Goal: Information Seeking & Learning: Learn about a topic

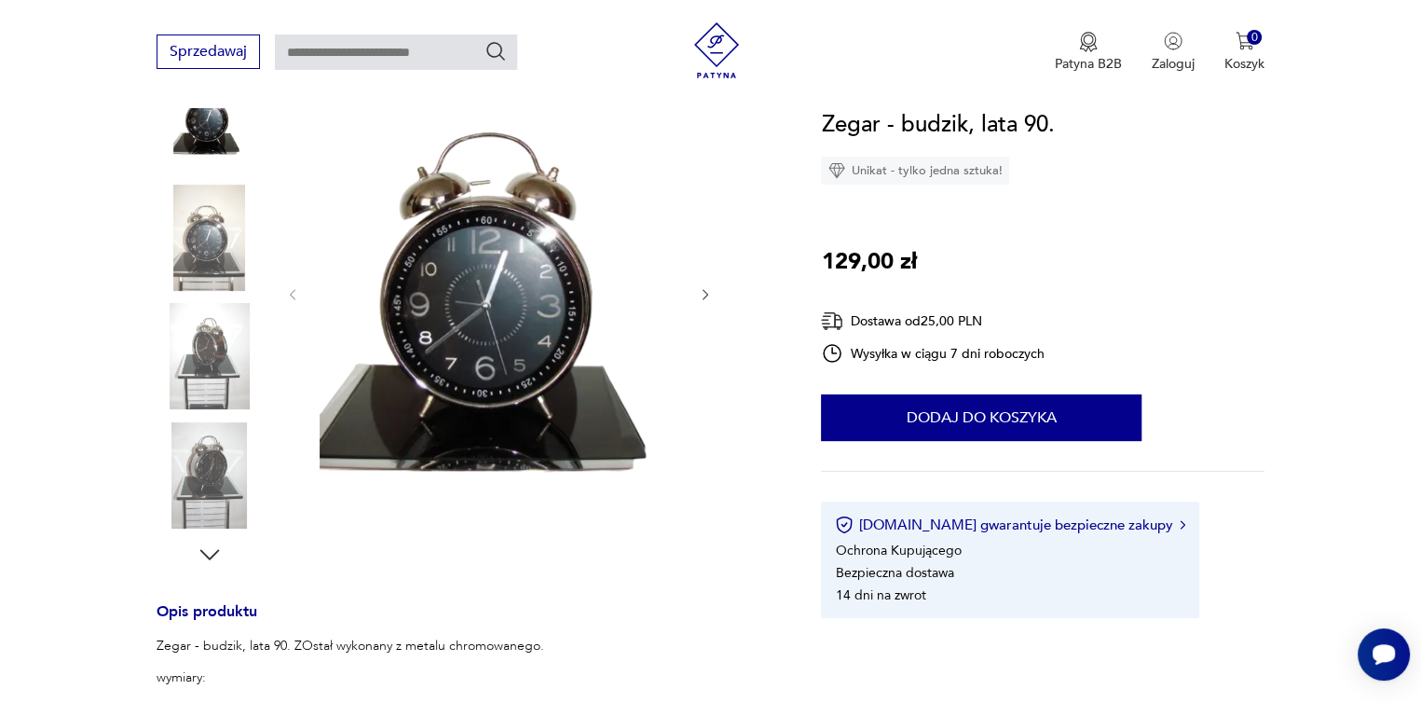
click at [703, 294] on icon "button" at bounding box center [706, 295] width 16 height 16
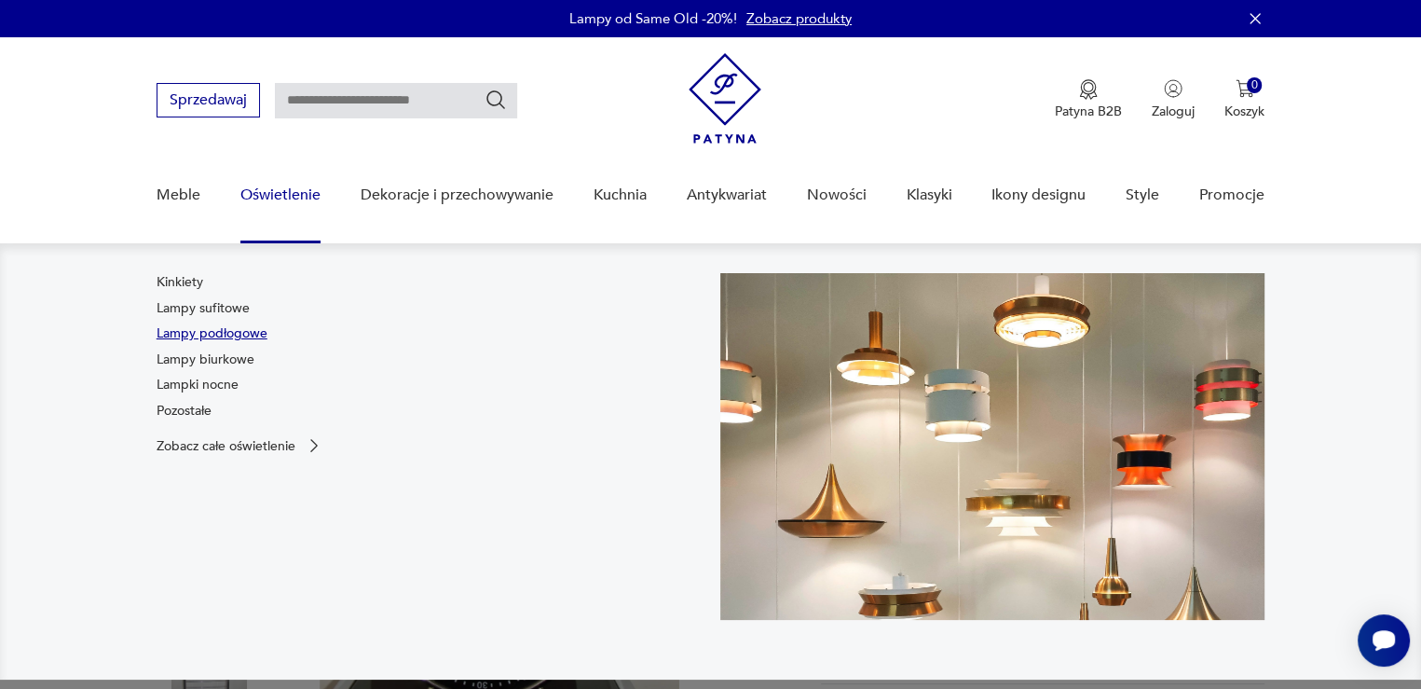
click at [235, 328] on link "Lampy podłogowe" at bounding box center [212, 333] width 111 height 19
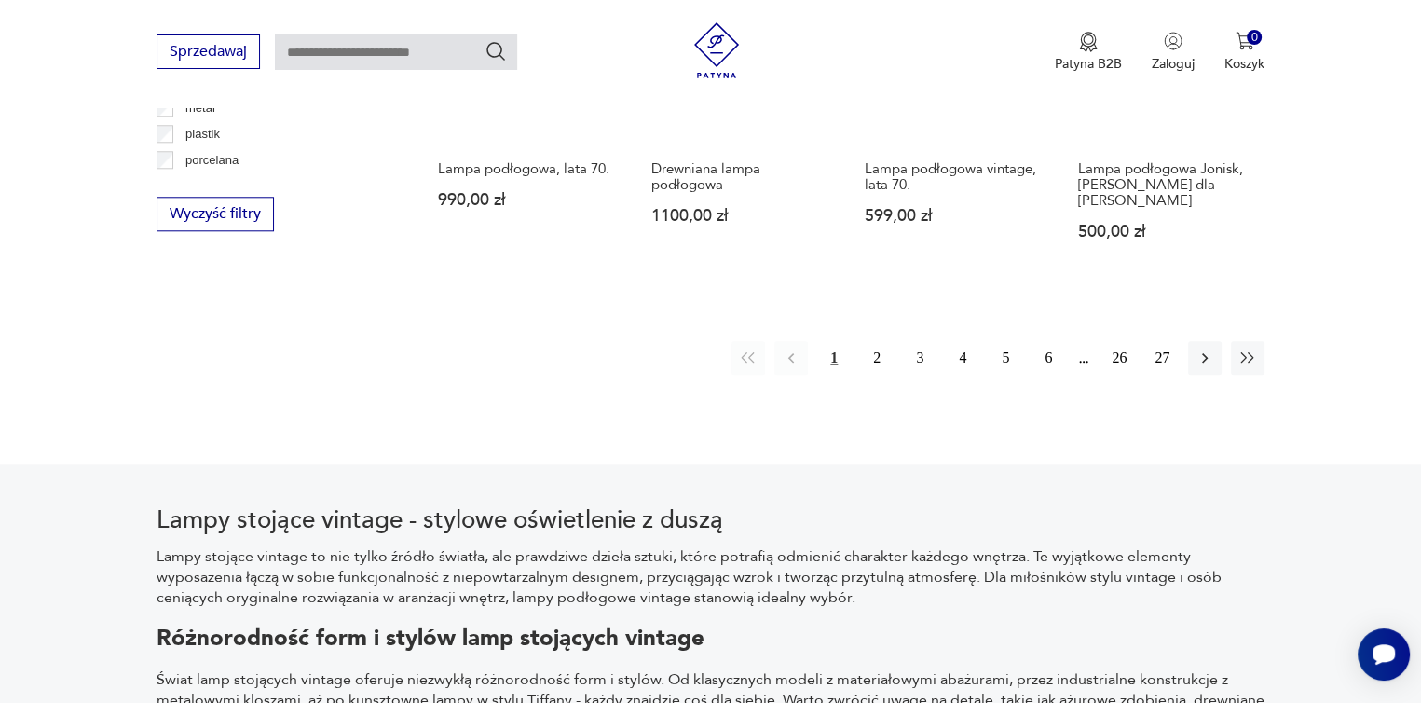
scroll to position [1891, 0]
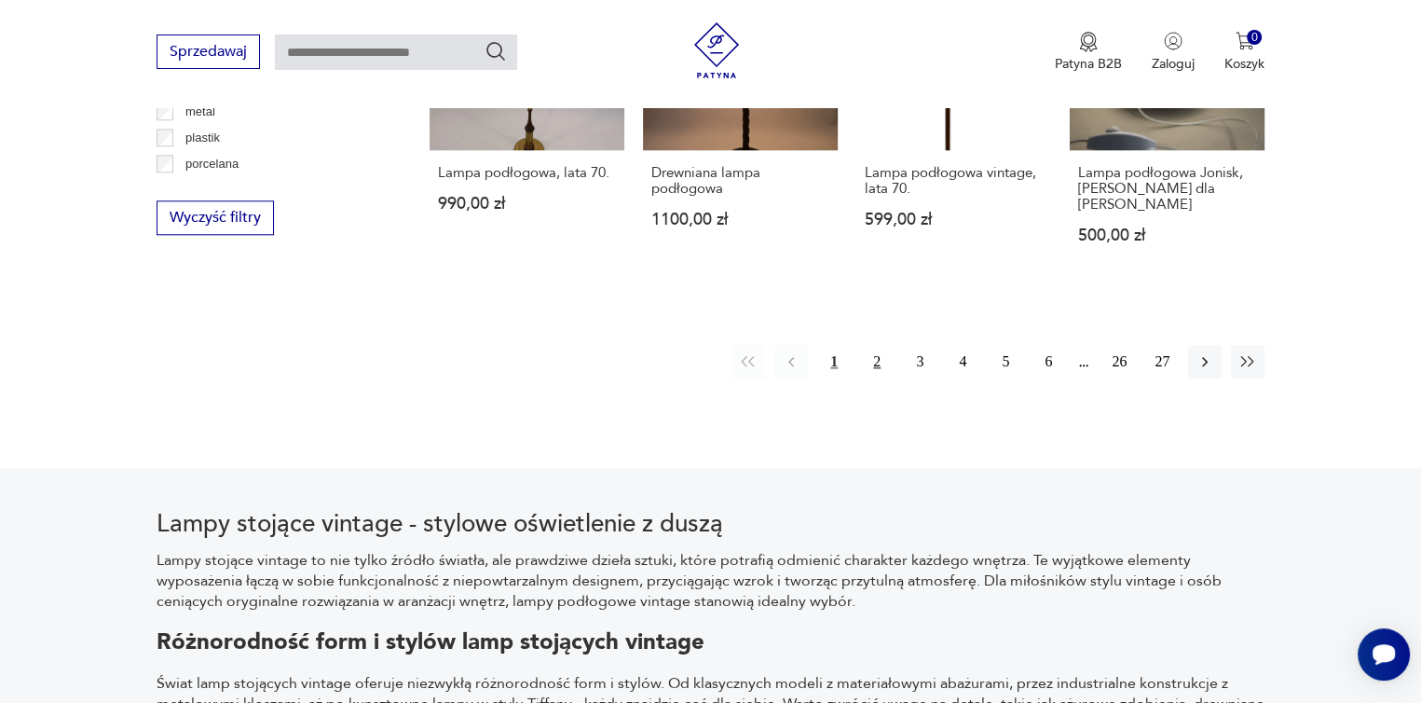
click at [880, 345] on button "2" at bounding box center [877, 362] width 34 height 34
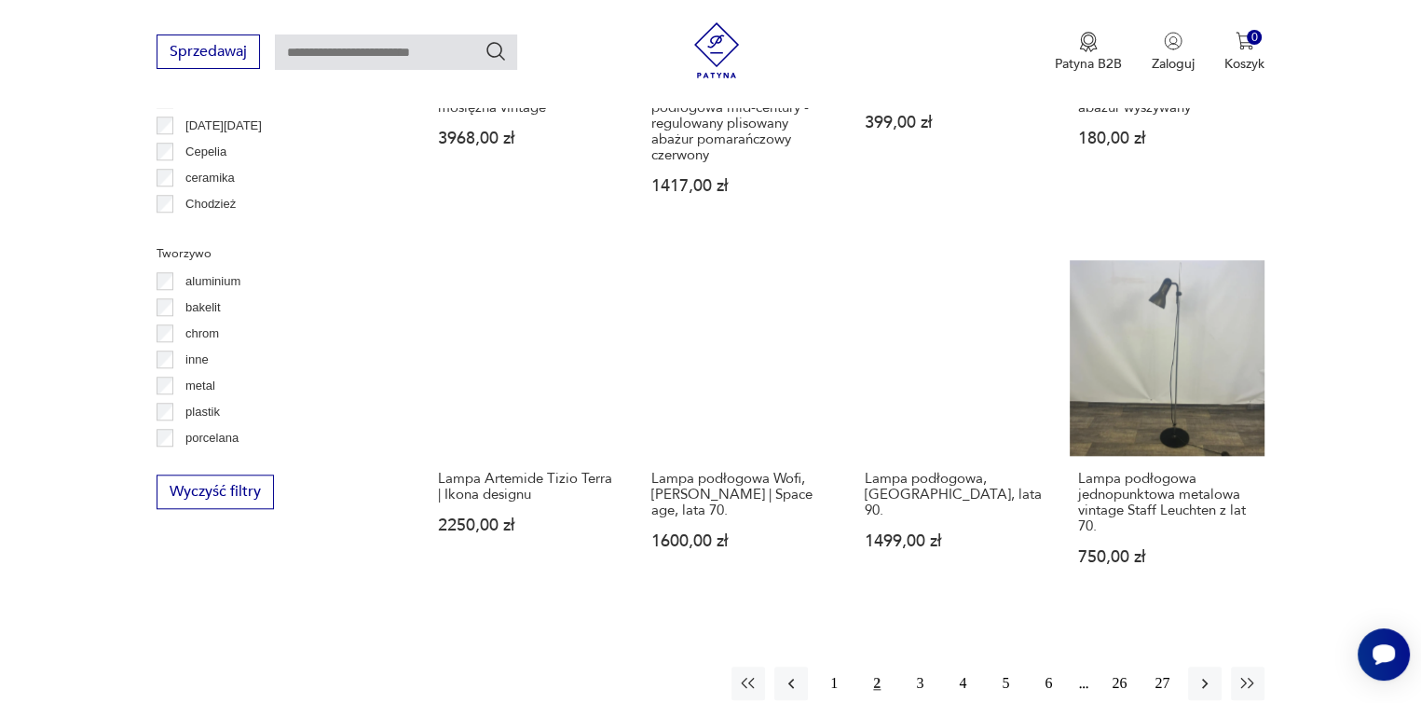
scroll to position [1650, 0]
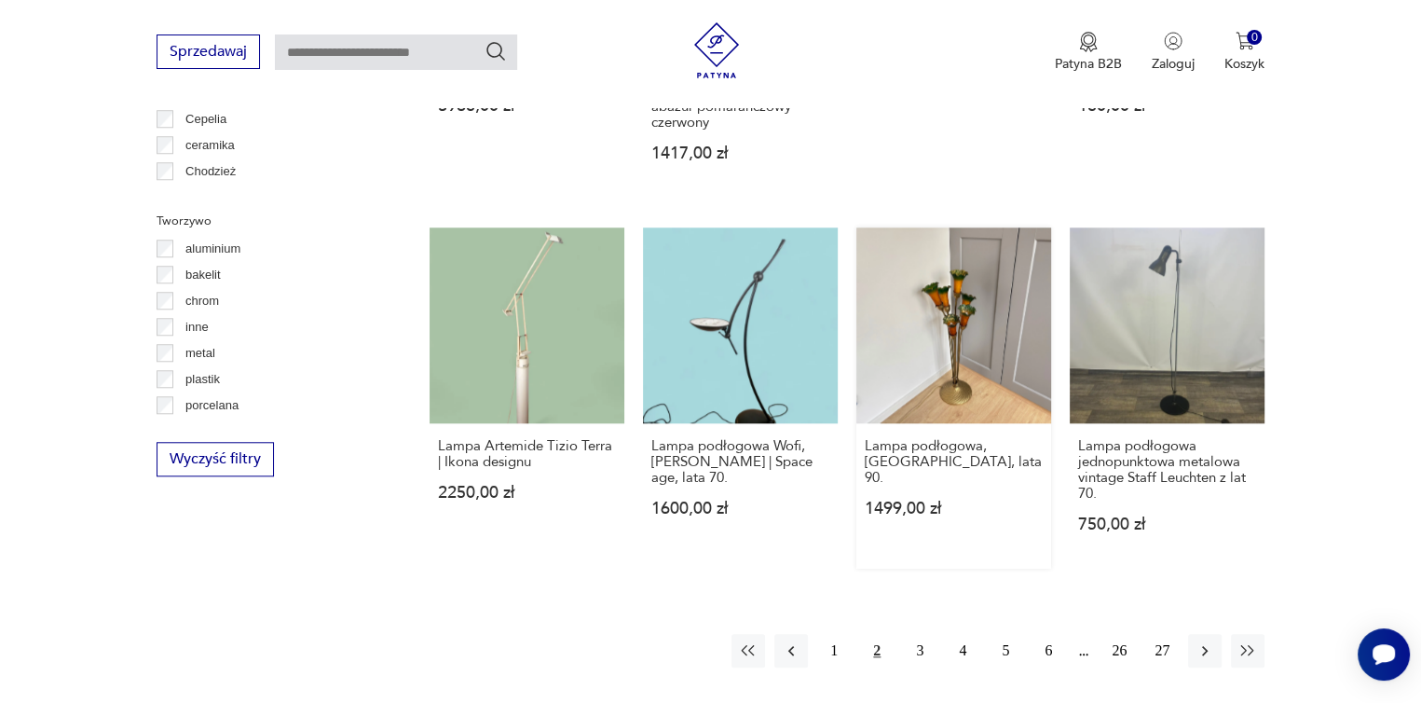
click at [965, 310] on link "Lampa podłogowa, [GEOGRAPHIC_DATA], lata 90. 1499,00 zł" at bounding box center [953, 397] width 195 height 340
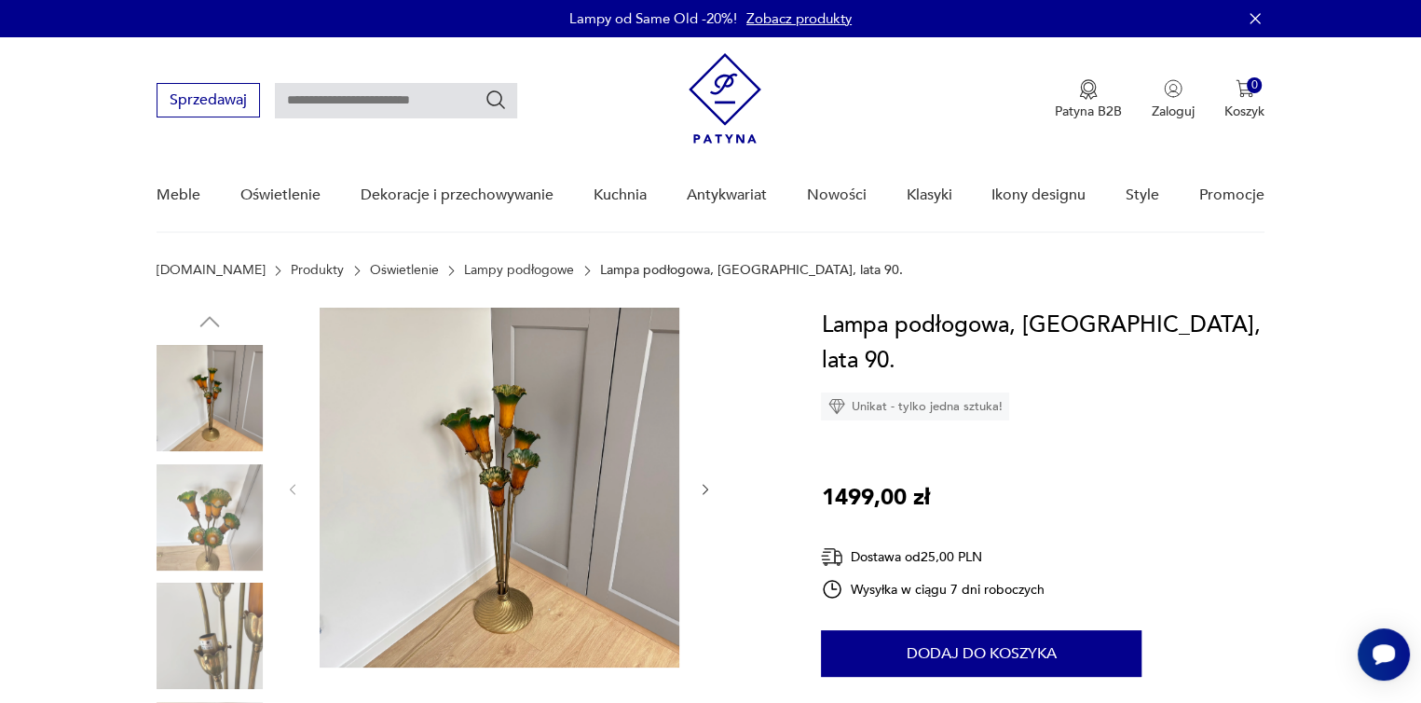
click at [708, 485] on icon "button" at bounding box center [706, 490] width 16 height 16
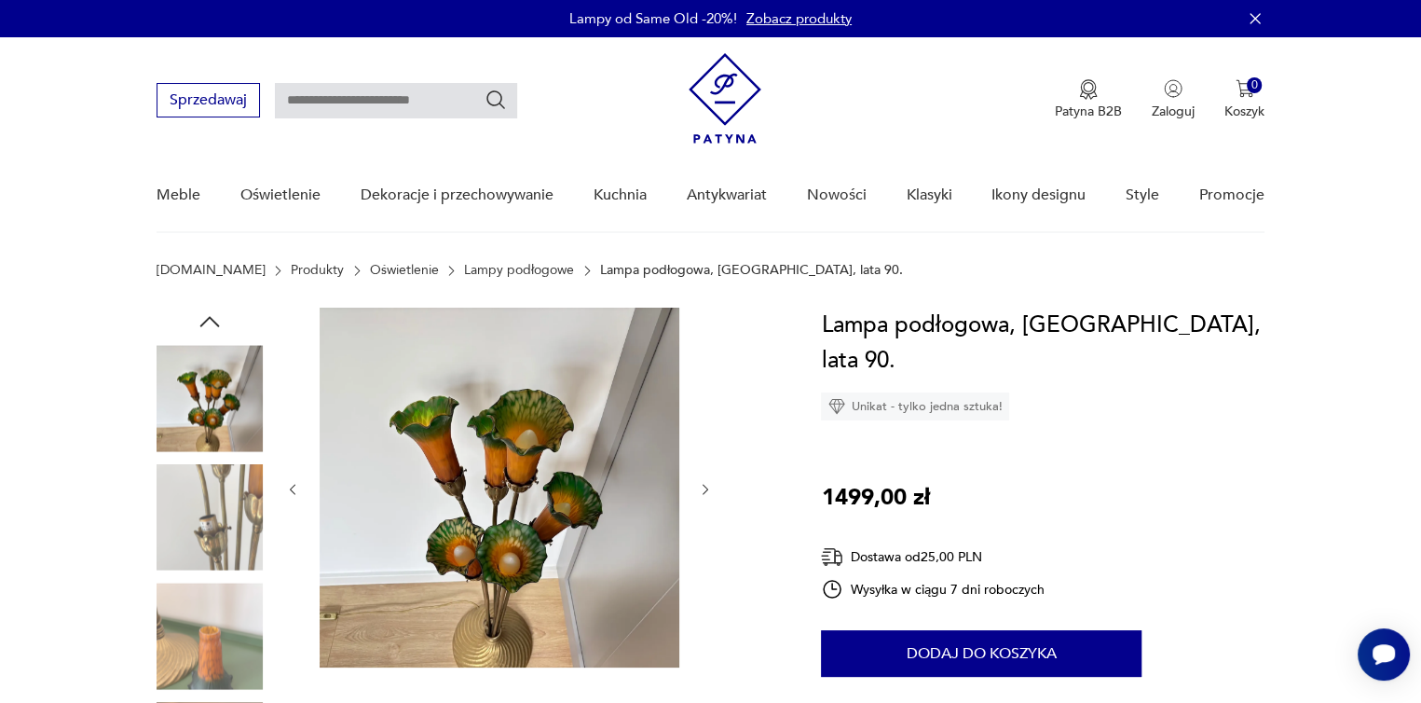
click at [708, 485] on icon "button" at bounding box center [706, 490] width 16 height 16
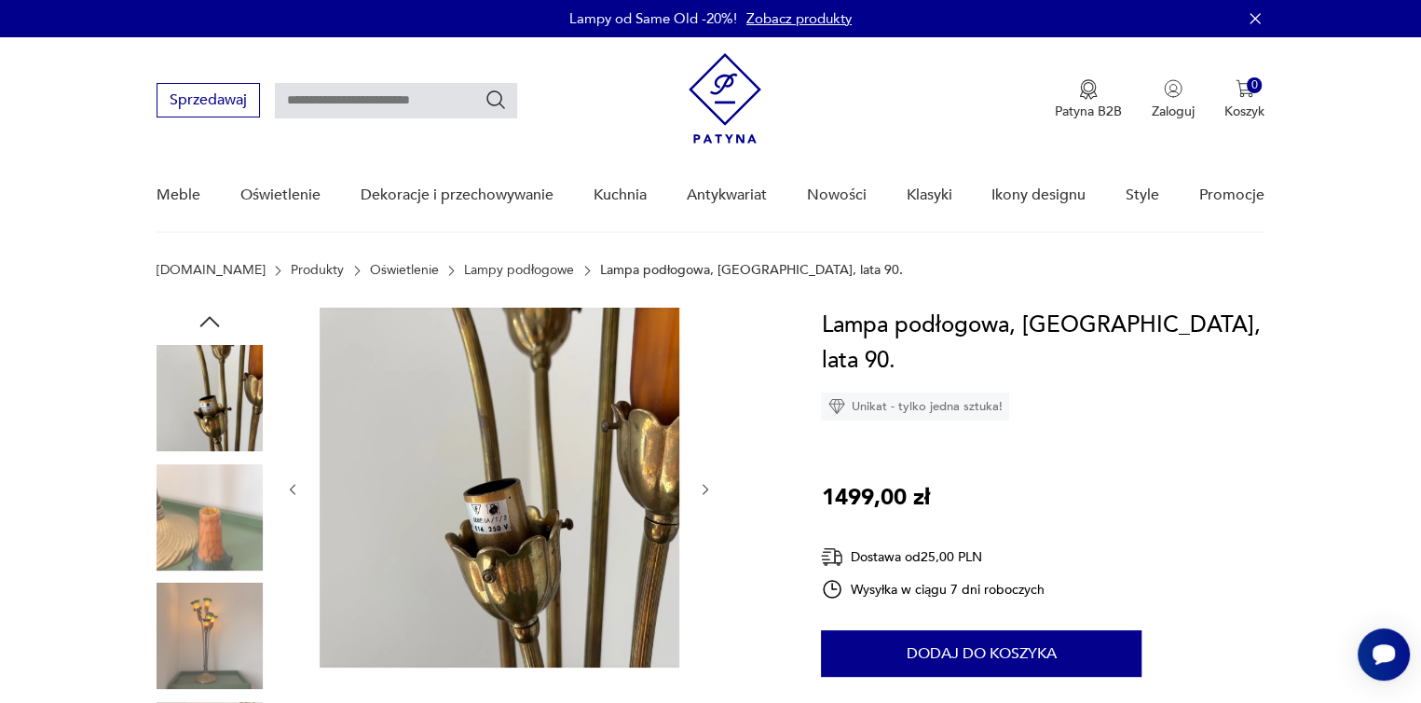
click at [708, 485] on icon "button" at bounding box center [706, 490] width 16 height 16
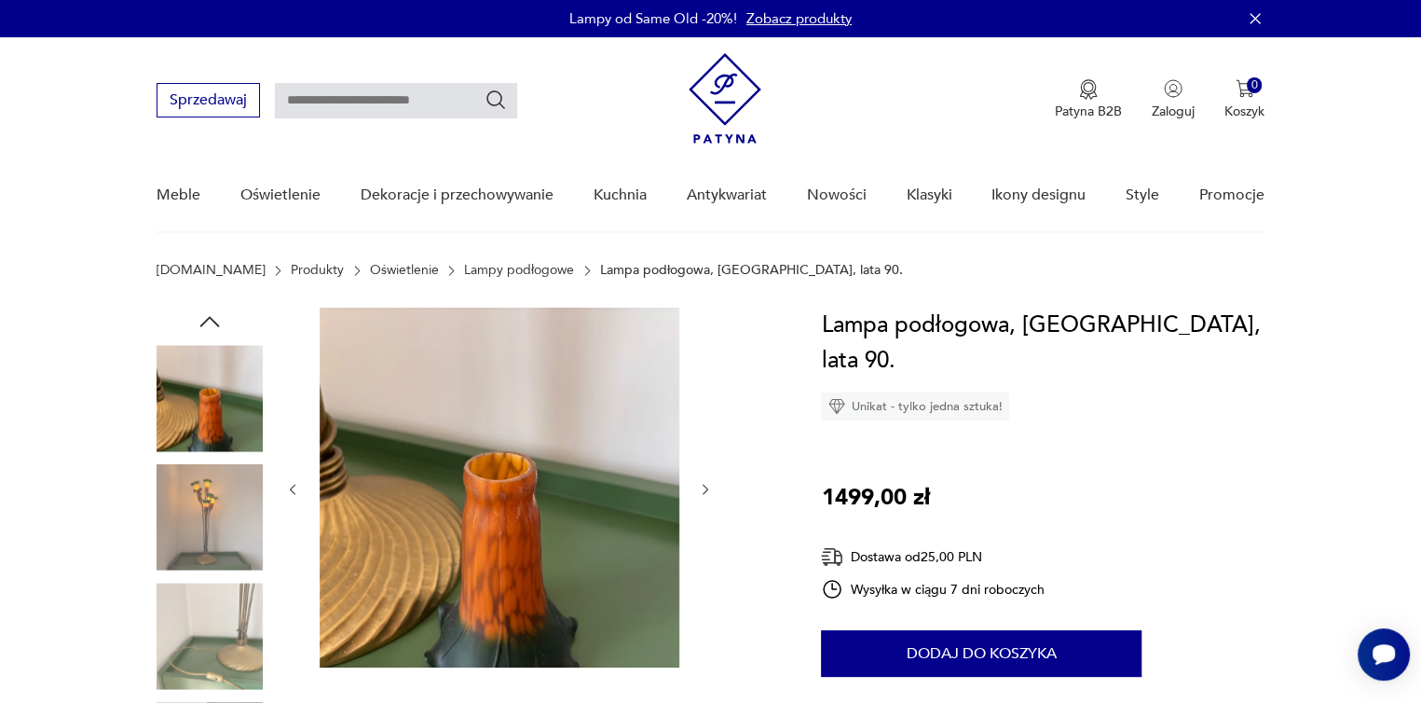
click at [708, 485] on icon "button" at bounding box center [706, 490] width 16 height 16
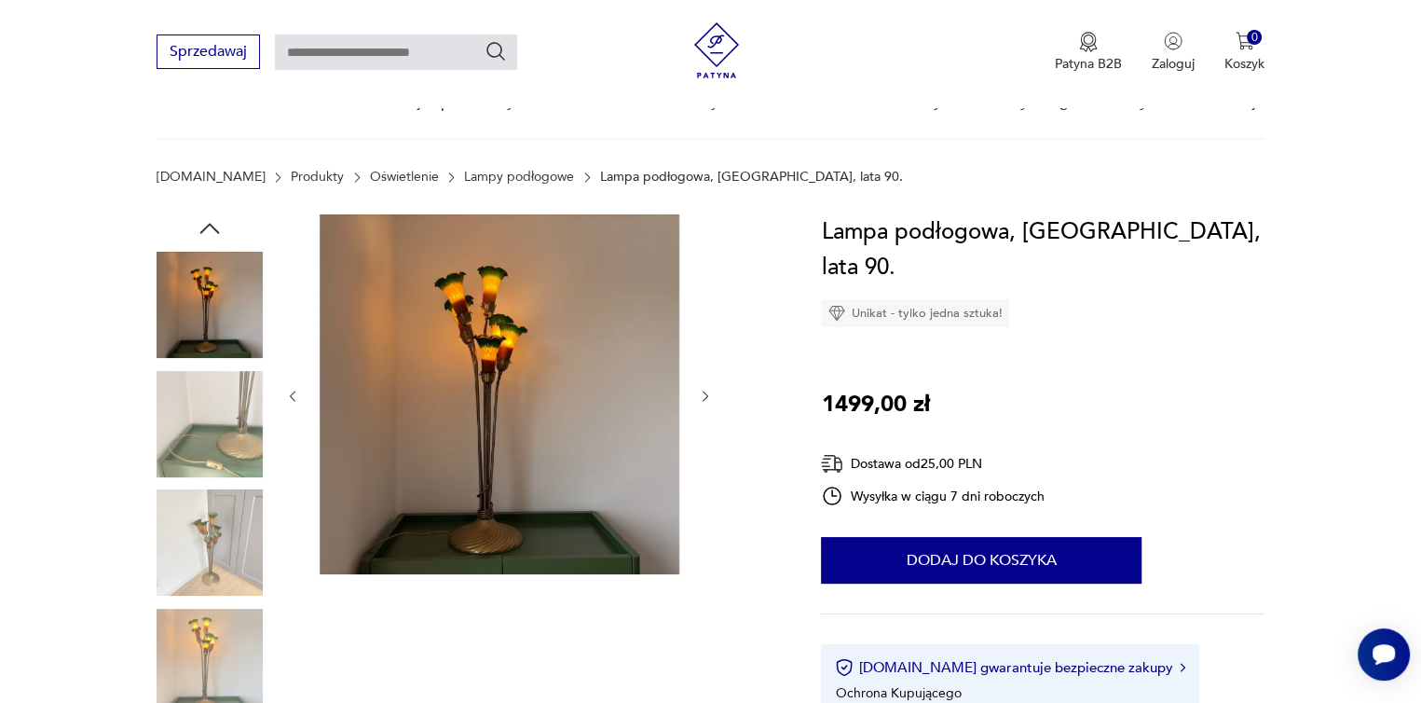
scroll to position [280, 0]
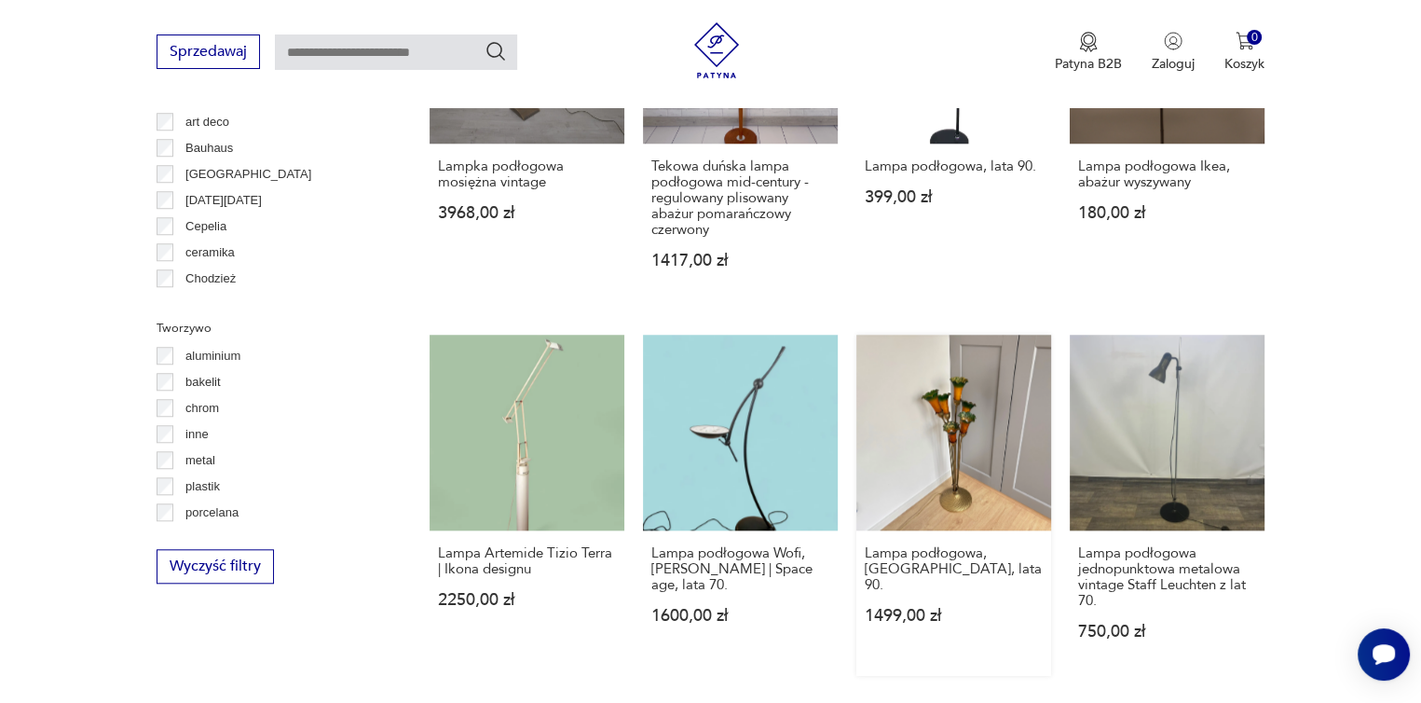
scroll to position [1729, 0]
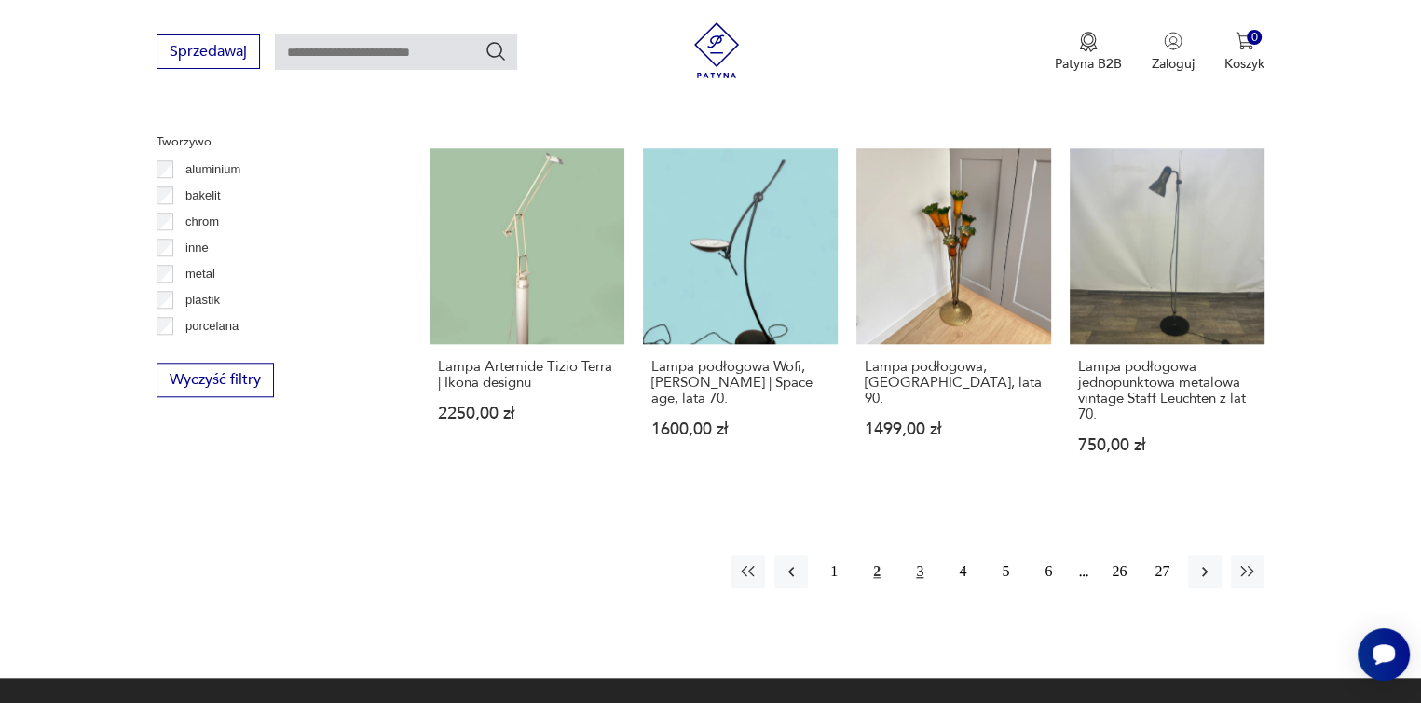
click at [915, 569] on button "3" at bounding box center [920, 572] width 34 height 34
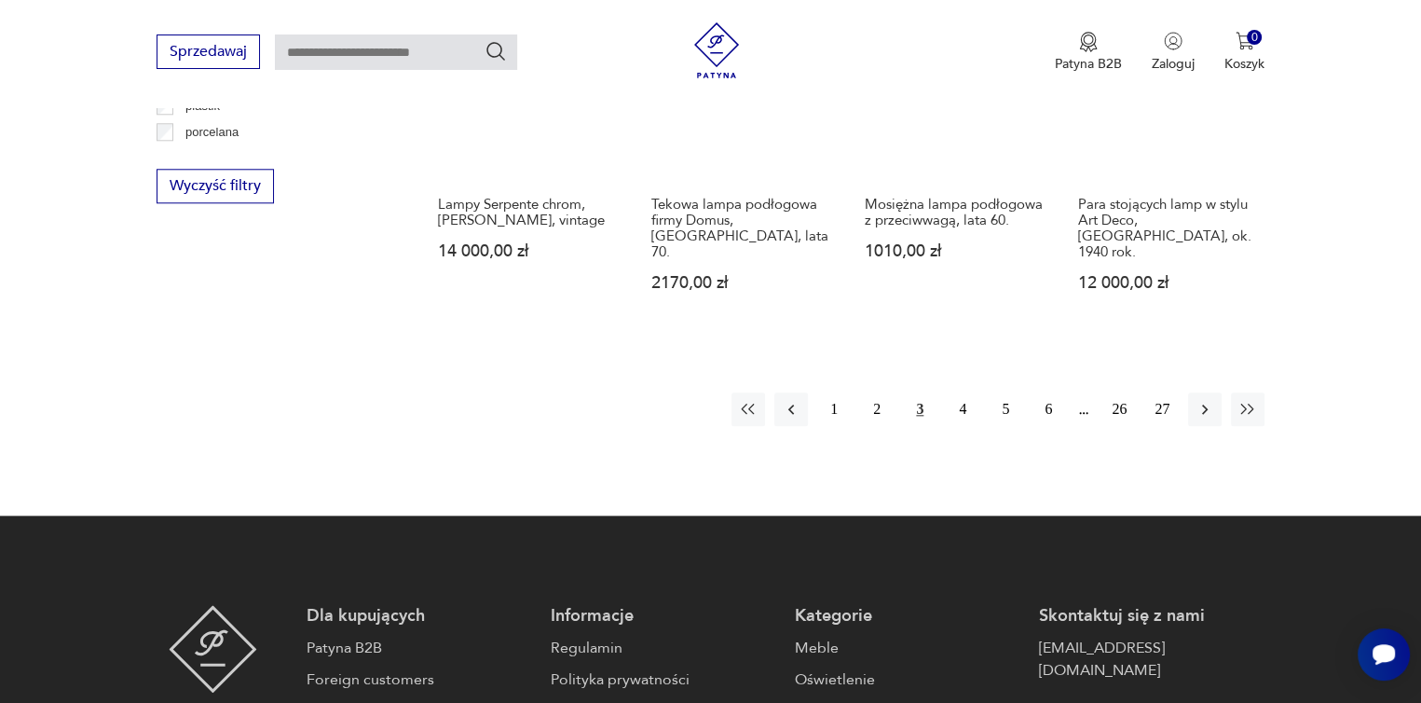
scroll to position [1929, 0]
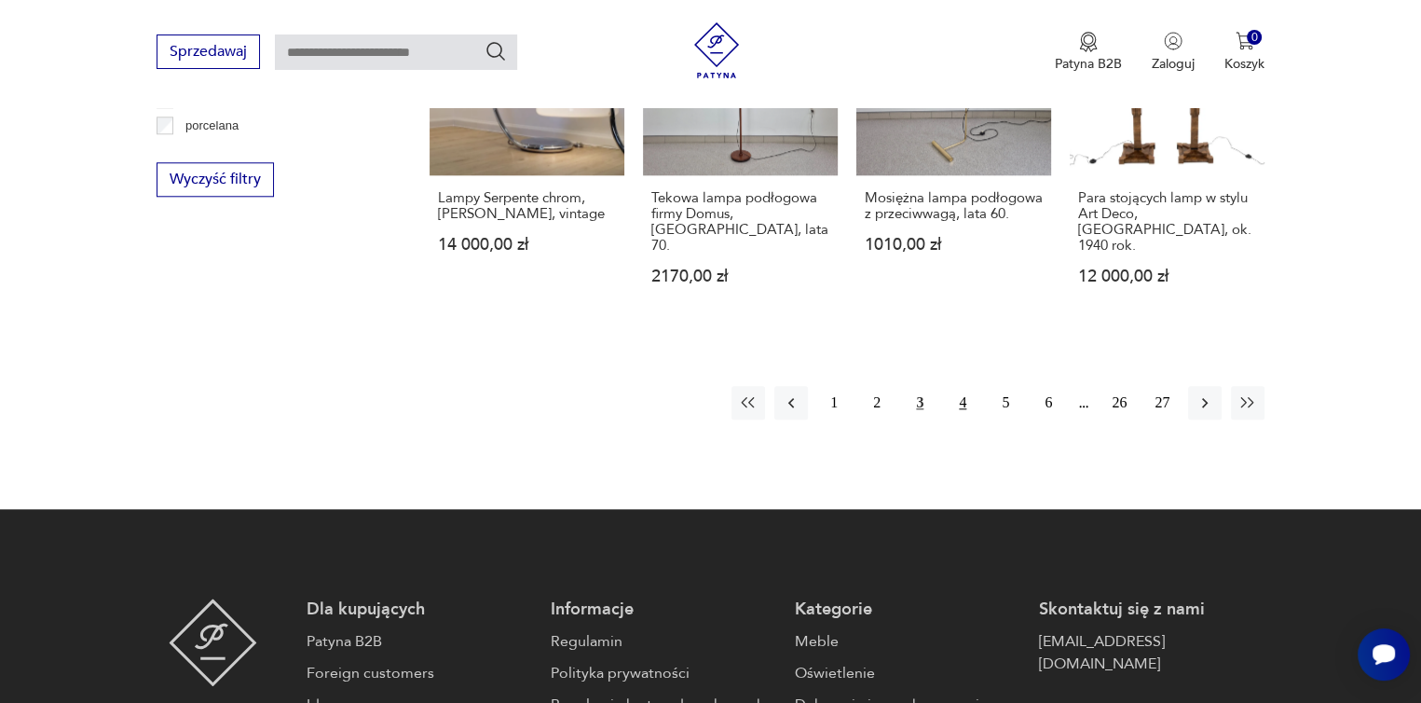
click at [964, 386] on button "4" at bounding box center [963, 403] width 34 height 34
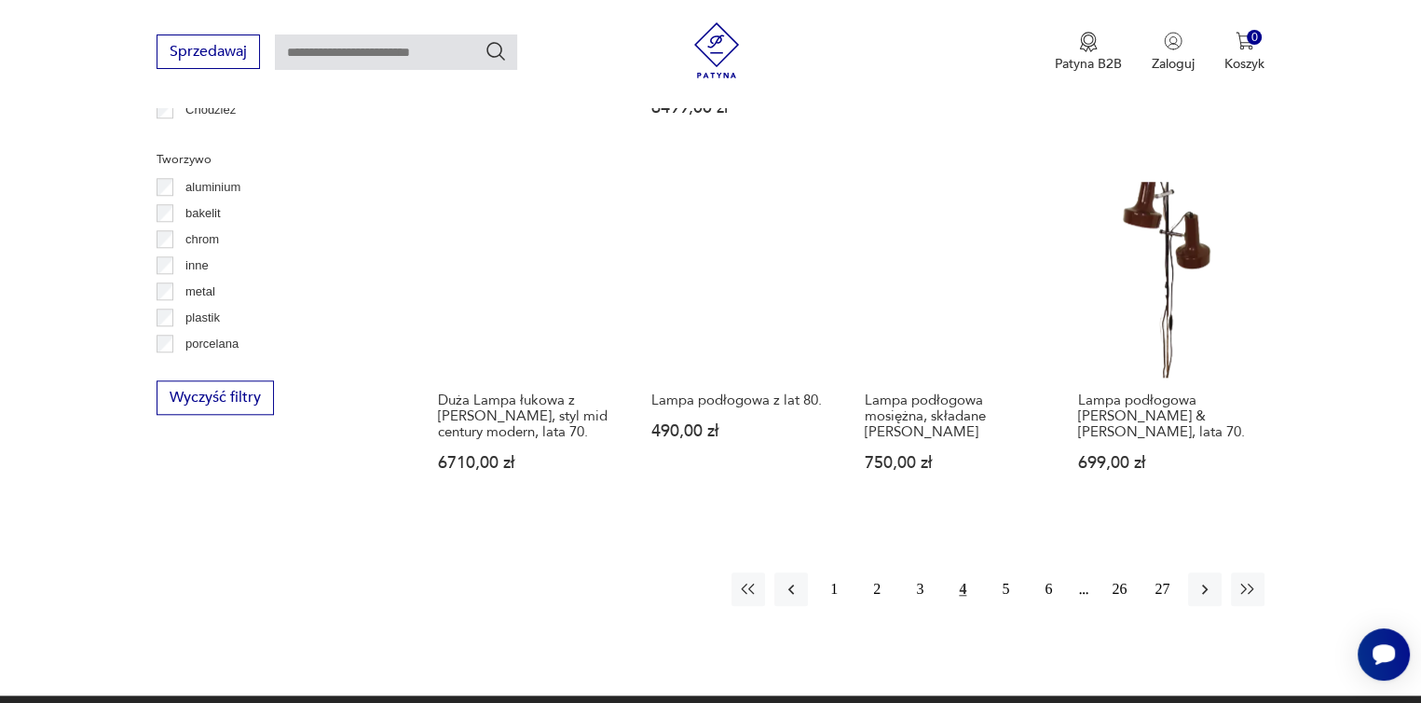
scroll to position [1743, 0]
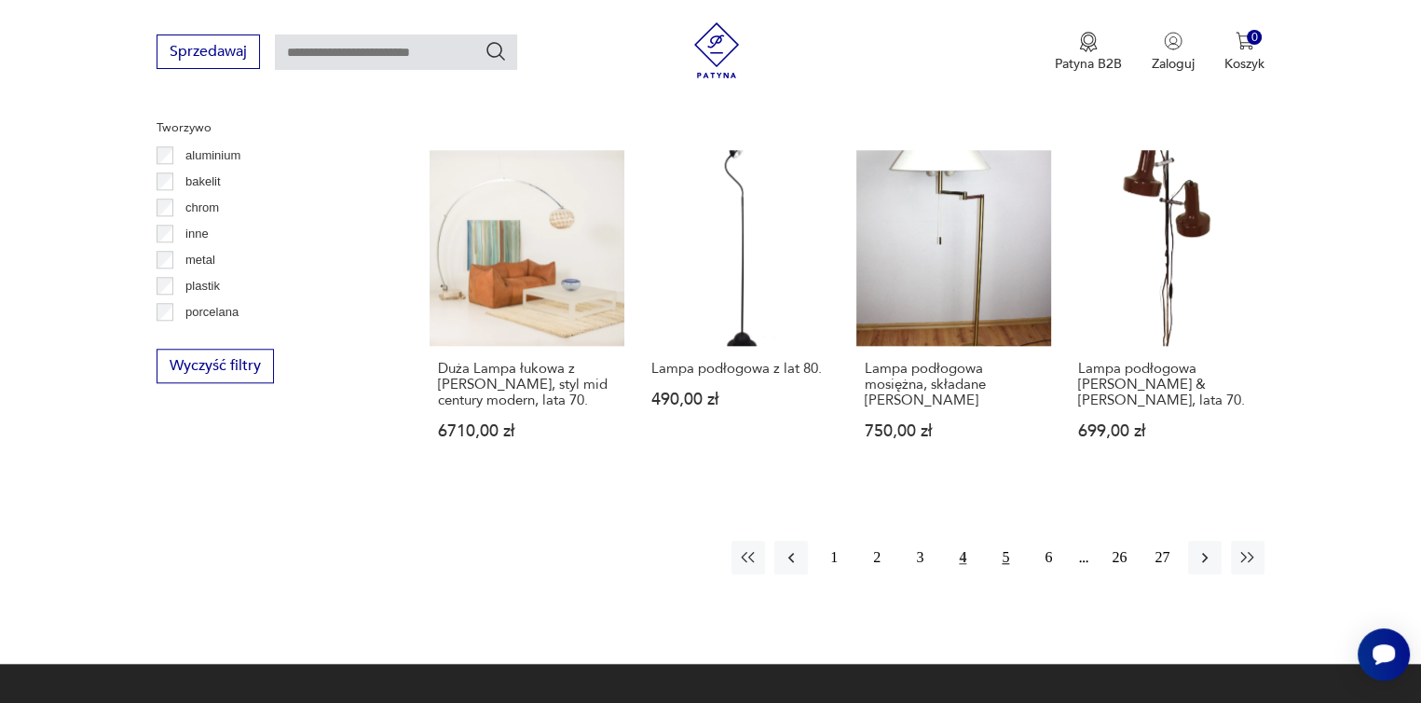
click at [1007, 541] on button "5" at bounding box center [1006, 558] width 34 height 34
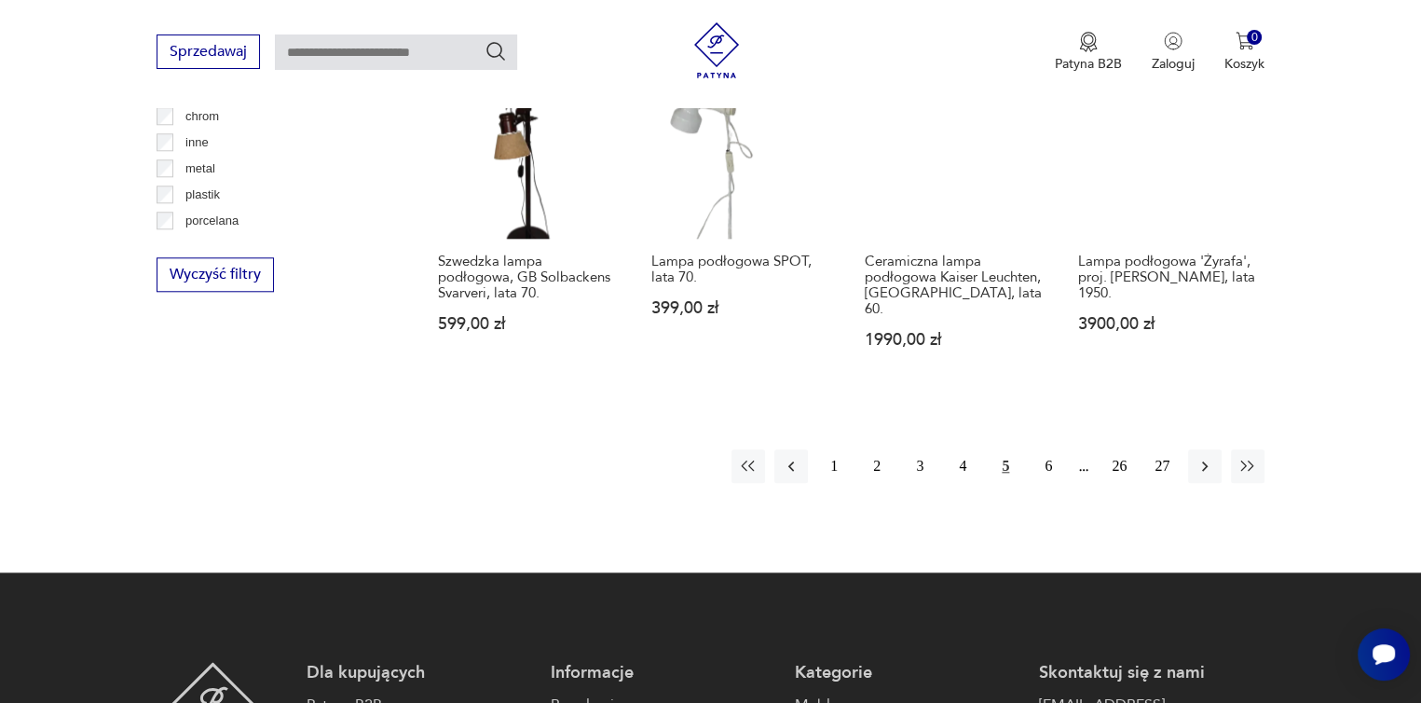
scroll to position [1837, 0]
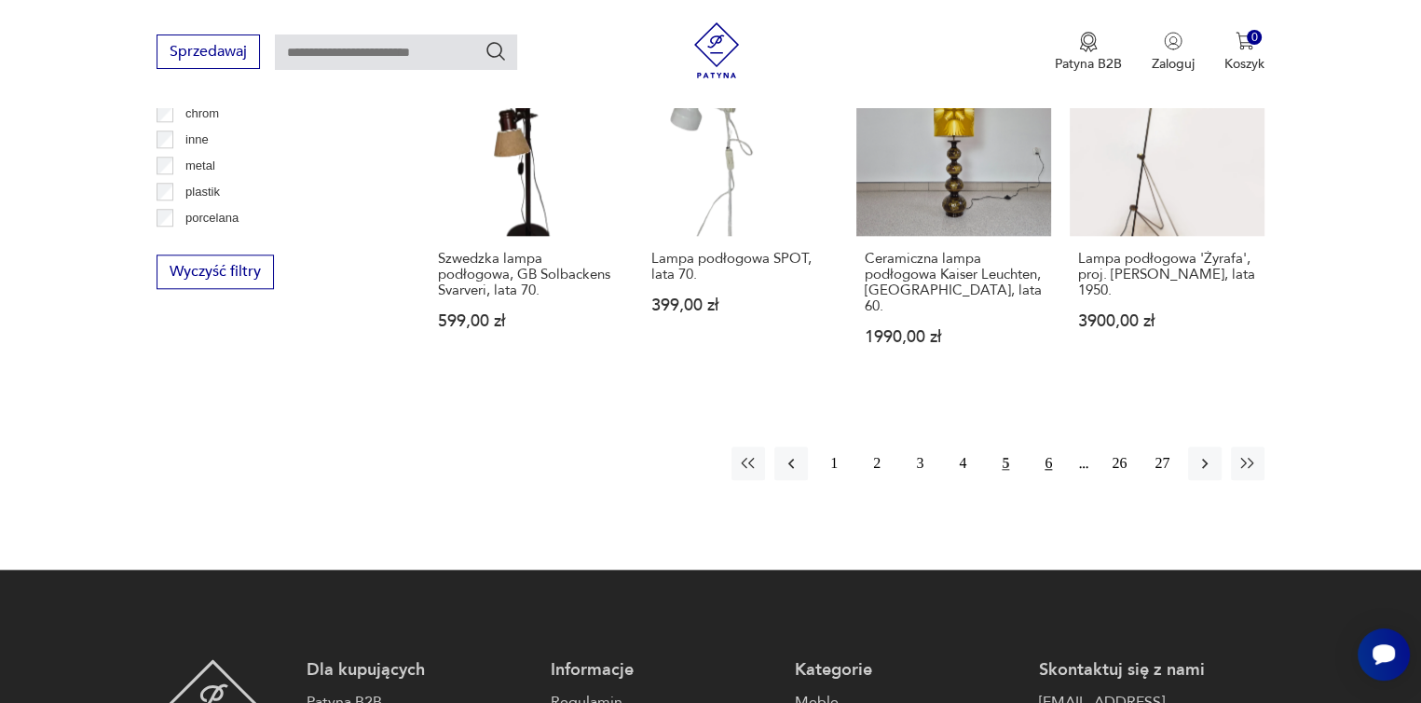
click at [1048, 446] on button "6" at bounding box center [1049, 463] width 34 height 34
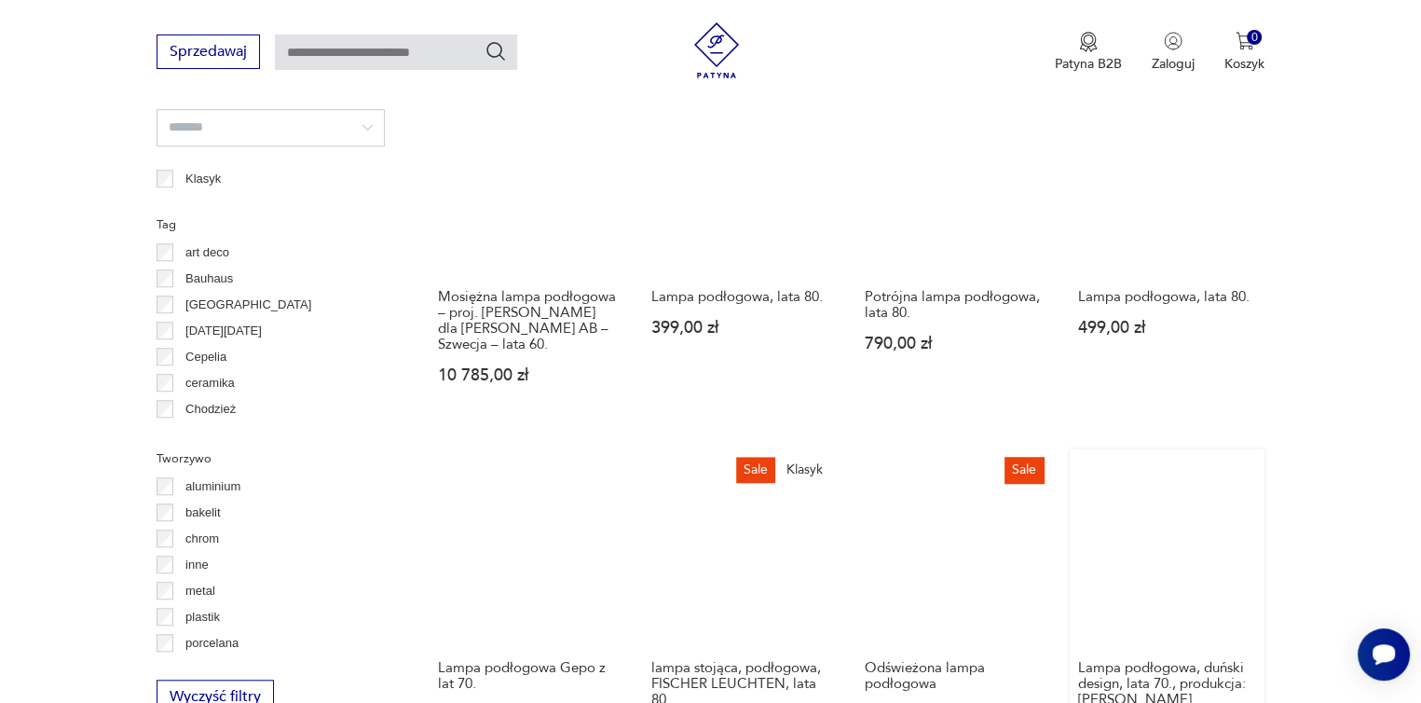
scroll to position [1743, 0]
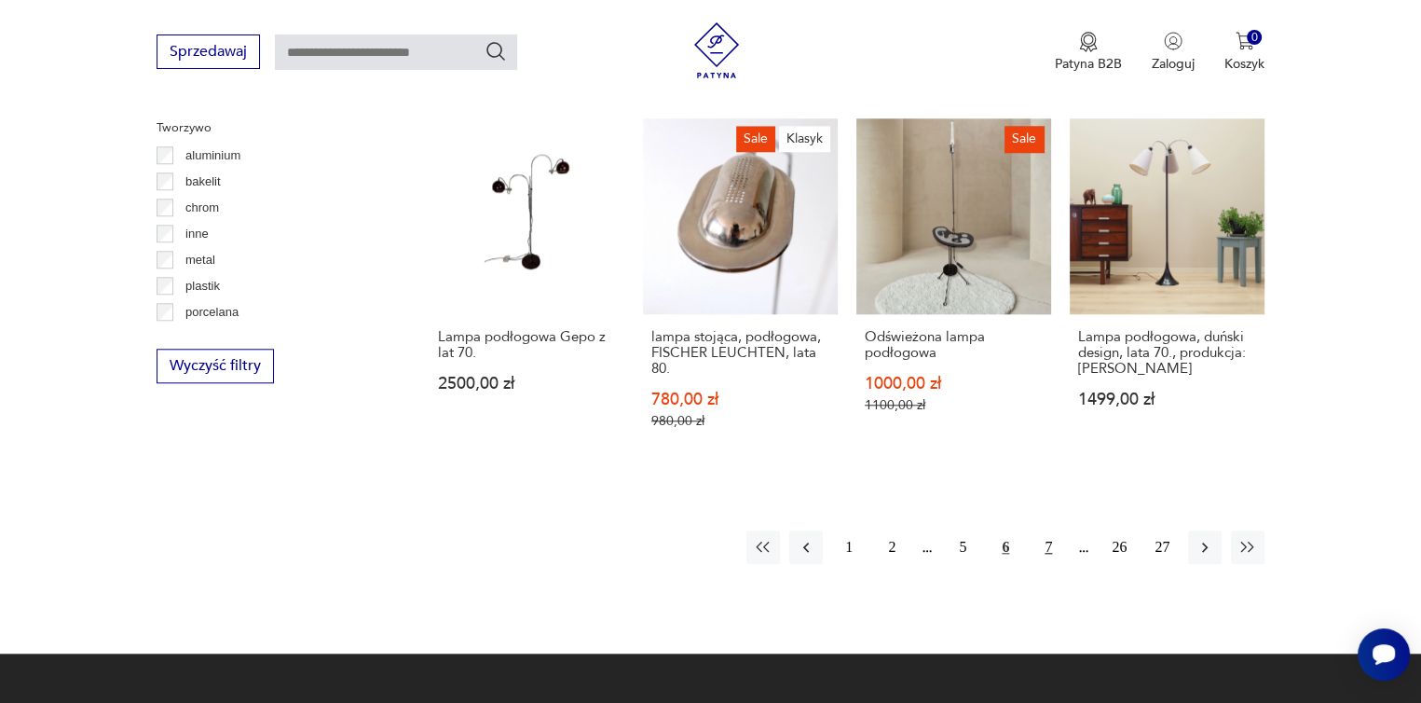
click at [1047, 555] on button "7" at bounding box center [1049, 547] width 34 height 34
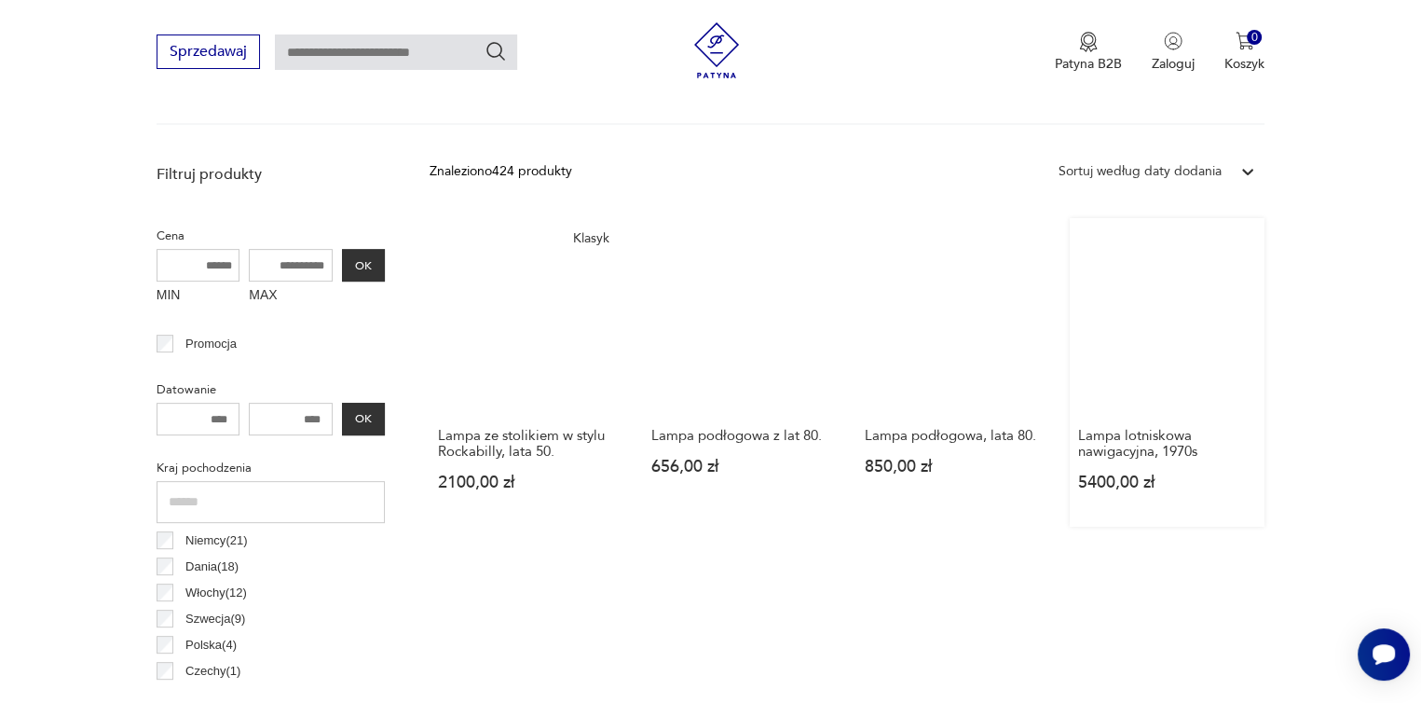
scroll to position [532, 0]
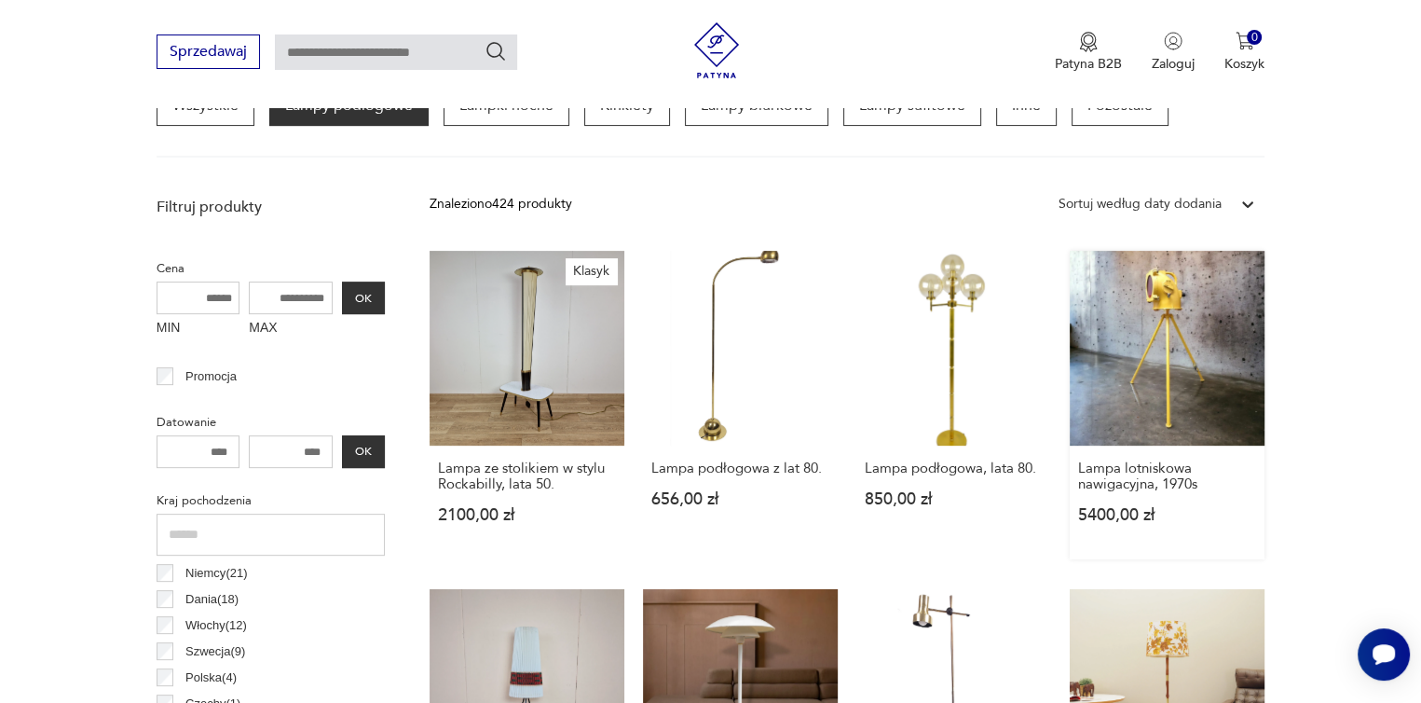
click at [1182, 297] on link "Lampa lotniskowa nawigacyjna, 1970s 5400,00 zł" at bounding box center [1167, 405] width 195 height 308
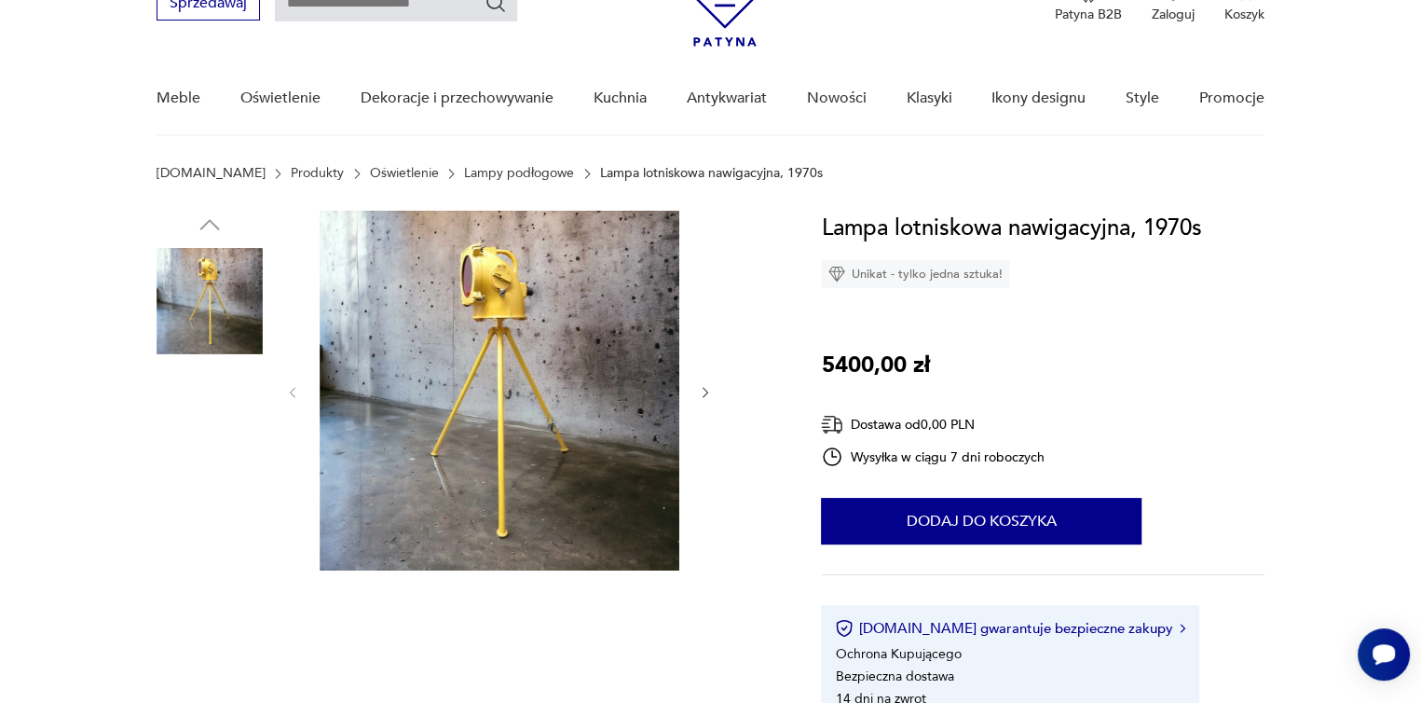
scroll to position [373, 0]
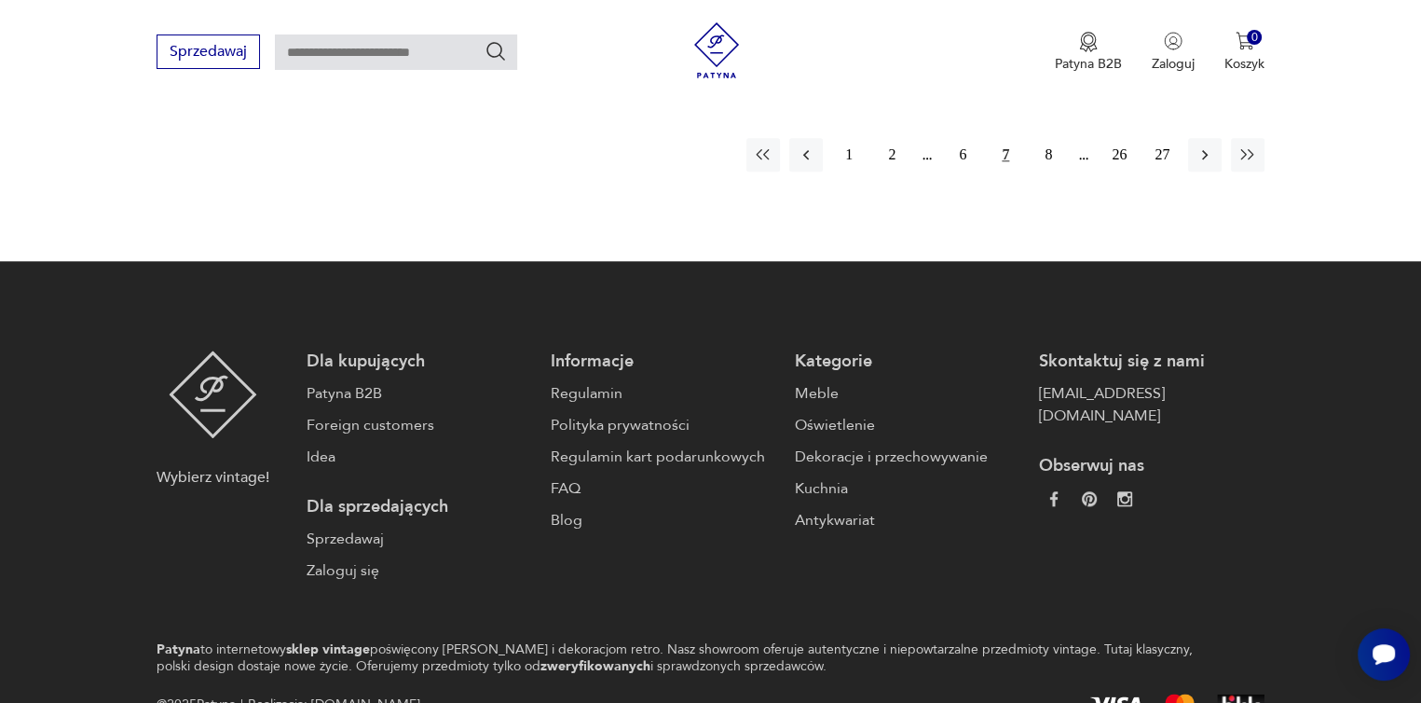
scroll to position [2108, 0]
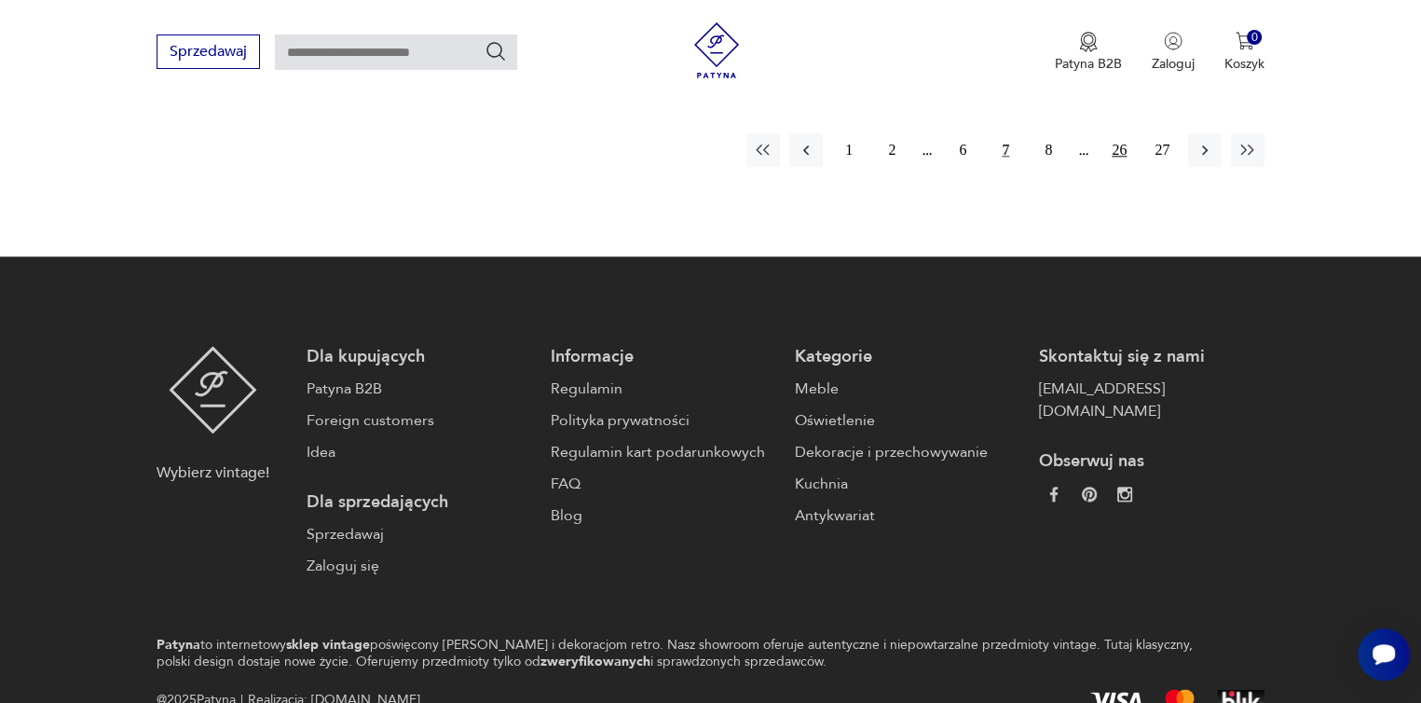
click at [1116, 140] on button "26" at bounding box center [1119, 150] width 34 height 34
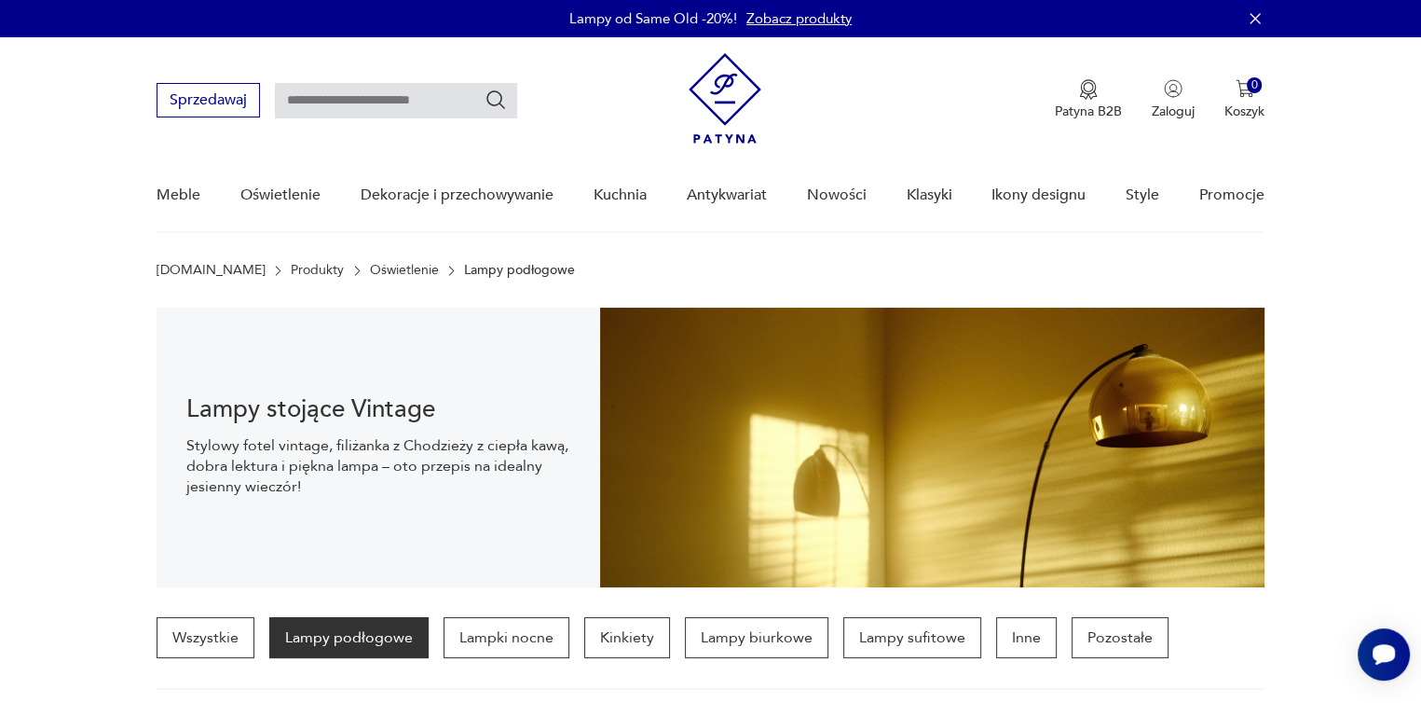
click at [302, 94] on input "text" at bounding box center [396, 100] width 242 height 35
type input "*****"
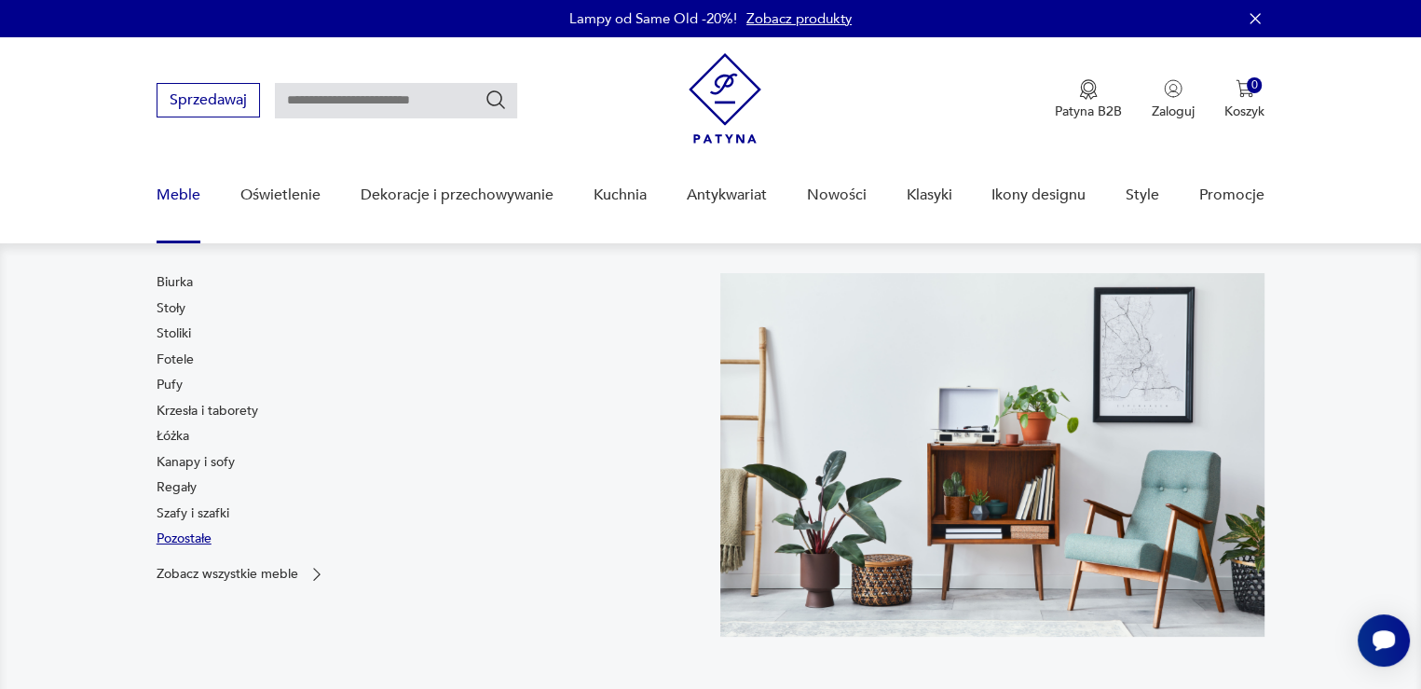
click at [199, 540] on link "Pozostałe" at bounding box center [184, 538] width 55 height 19
